Goal: Task Accomplishment & Management: Manage account settings

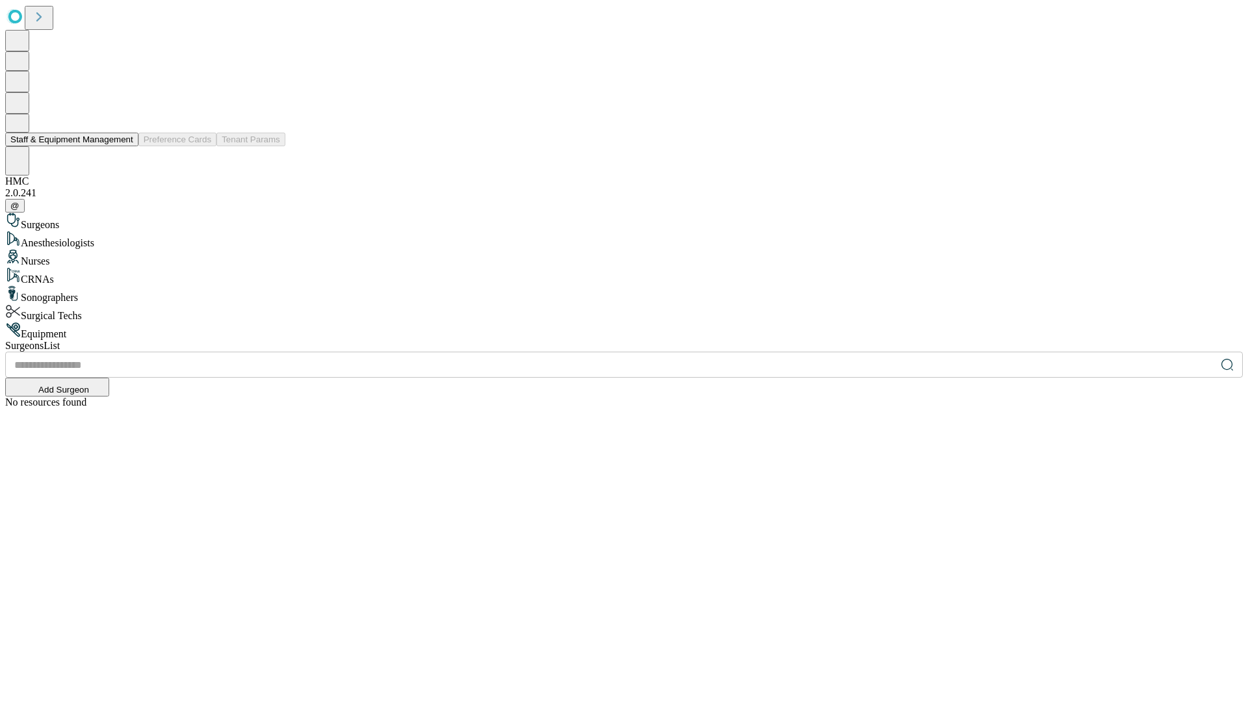
click at [124, 146] on button "Staff & Equipment Management" at bounding box center [71, 140] width 133 height 14
